Goal: Task Accomplishment & Management: Complete application form

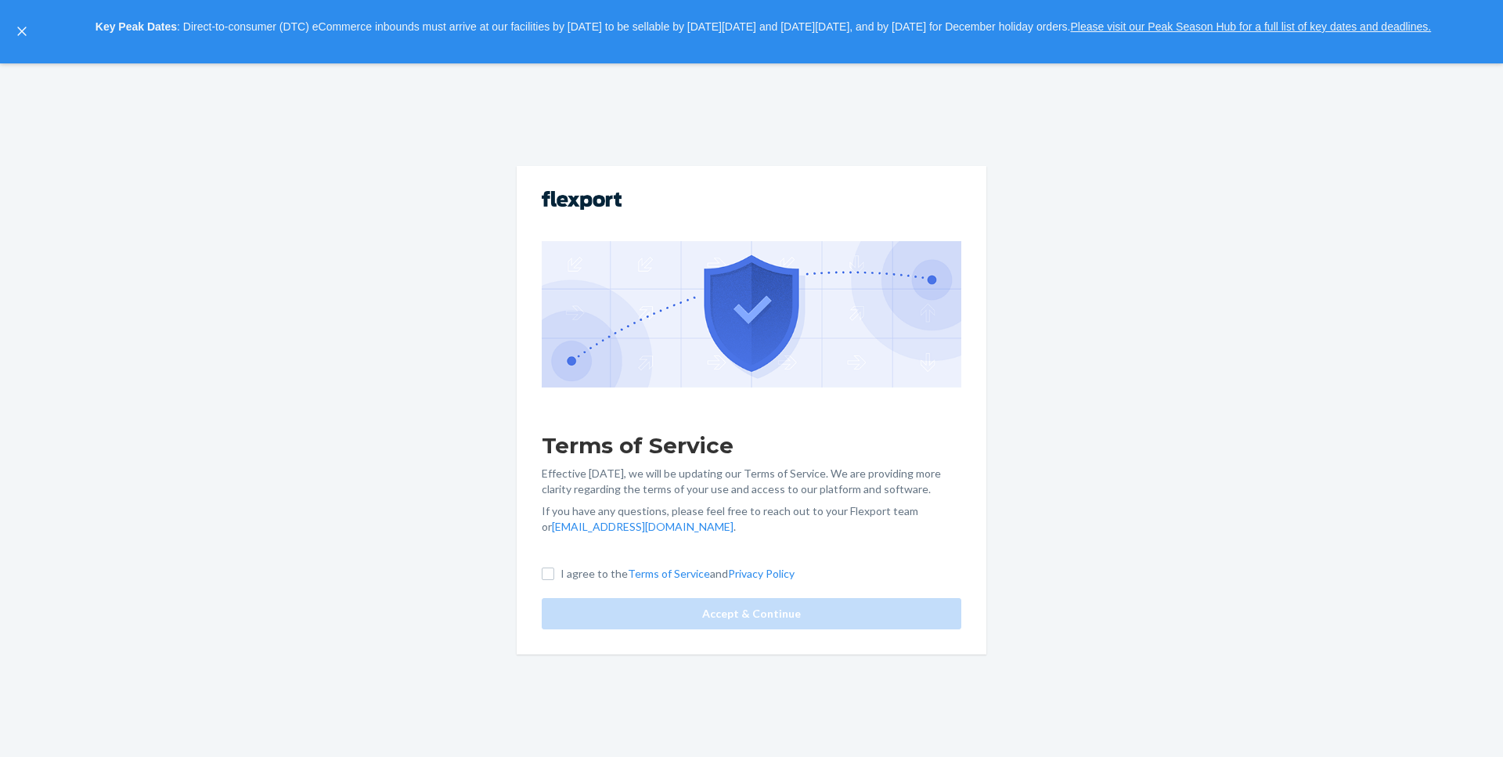
click at [347, 274] on div "Terms of Service Effective May 1, 2025, we will be updating our Terms of Servic…" at bounding box center [751, 410] width 1503 height 694
click at [20, 31] on icon "close," at bounding box center [21, 31] width 9 height 9
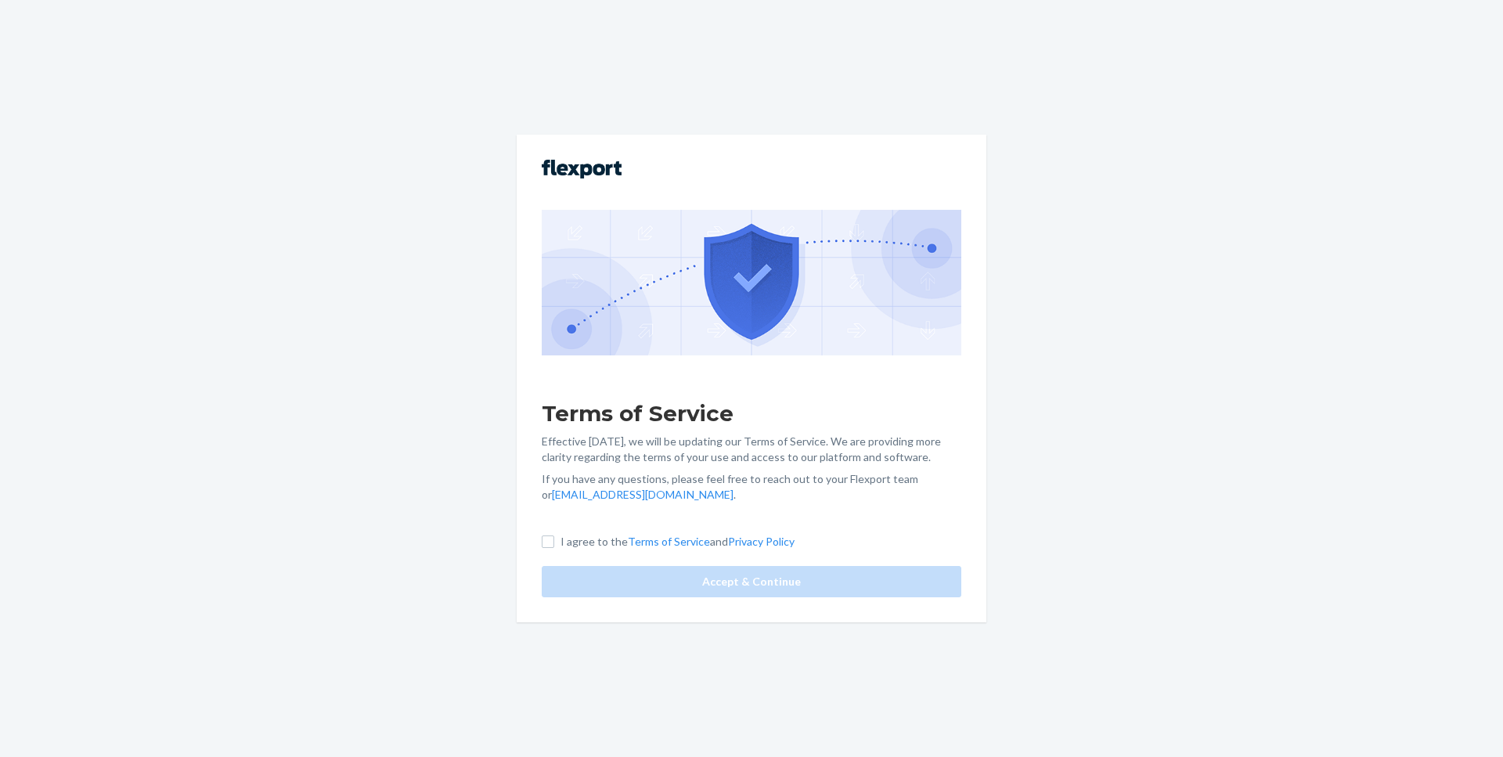
click at [1099, 181] on div "Terms of Service Effective May 1, 2025, we will be updating our Terms of Servic…" at bounding box center [751, 378] width 1503 height 757
click at [428, 126] on div "Terms of Service Effective May 1, 2025, we will be updating our Terms of Servic…" at bounding box center [751, 378] width 1503 height 757
click at [546, 540] on input "I agree to the Terms of Service and Privacy Policy" at bounding box center [548, 542] width 13 height 13
checkbox input "true"
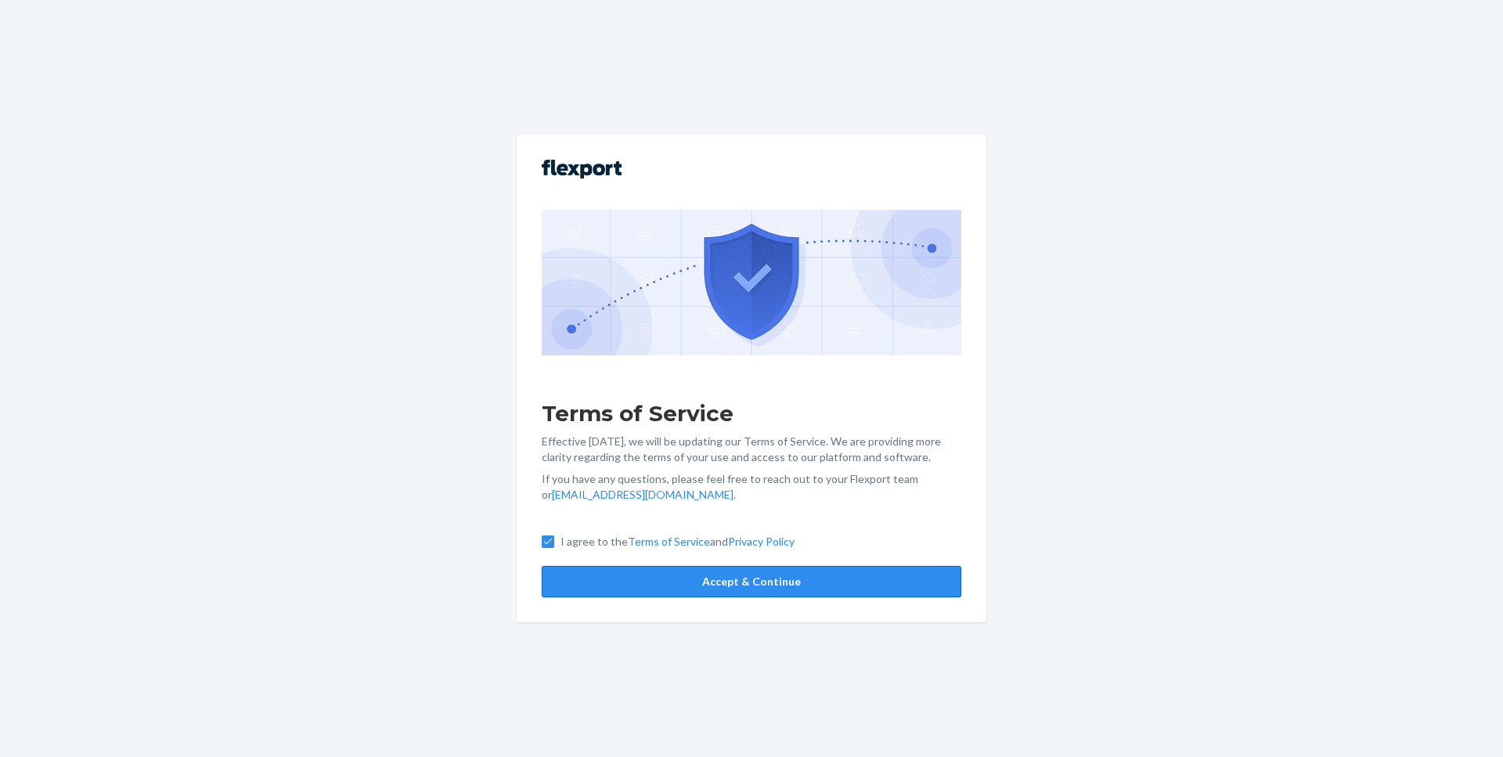
click at [641, 585] on button "Accept & Continue" at bounding box center [752, 581] width 420 height 31
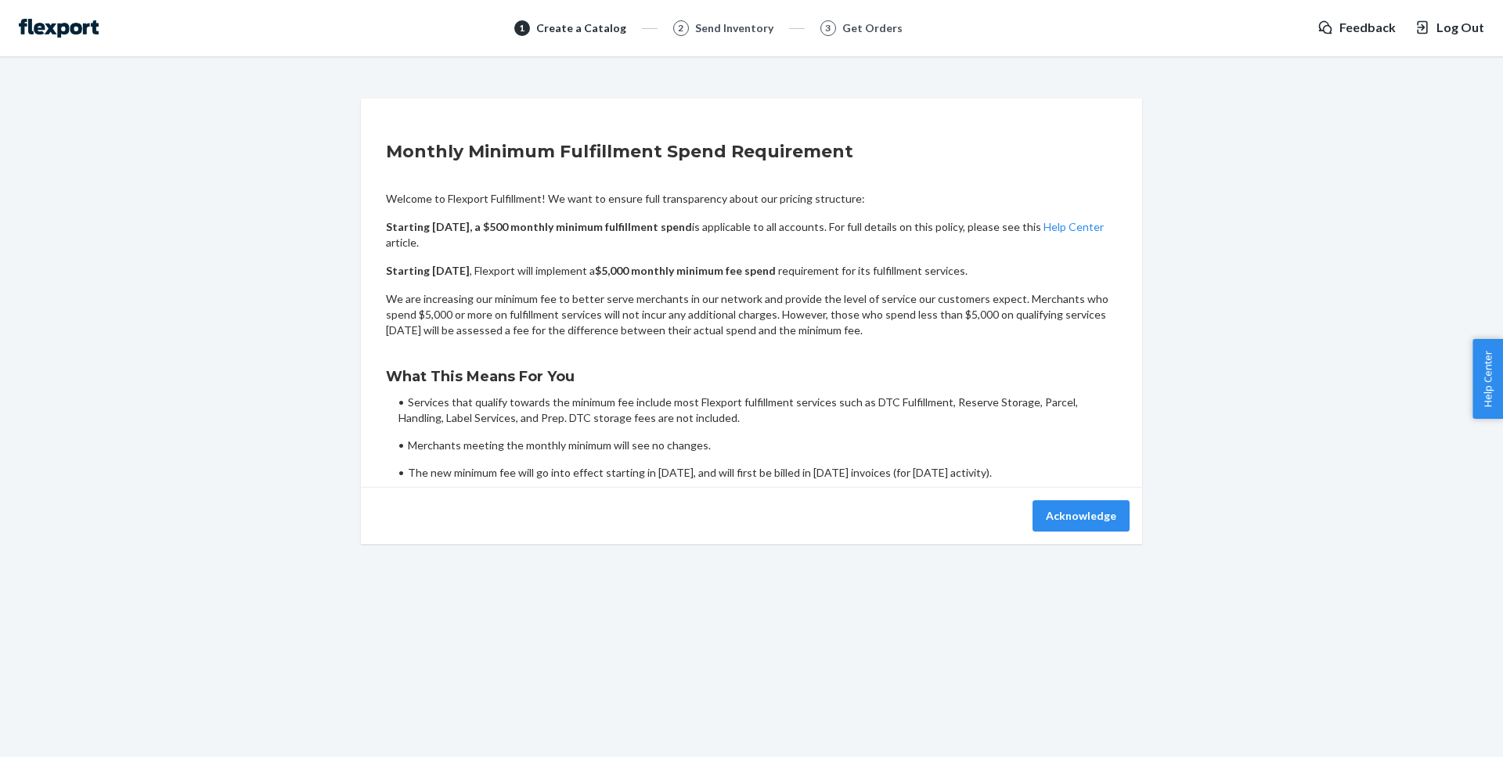
click at [729, 32] on div "Send Inventory" at bounding box center [734, 28] width 78 height 16
click at [1464, 21] on span "Log Out" at bounding box center [1461, 28] width 48 height 18
